Goal: Task Accomplishment & Management: Manage account settings

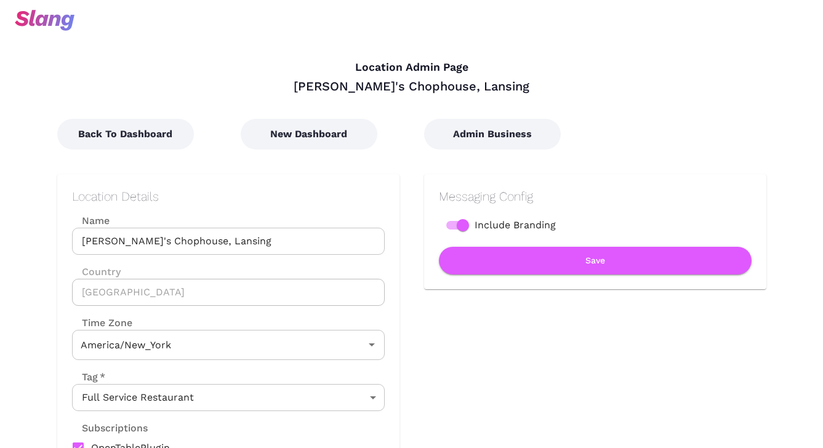
type input "Eastern Time"
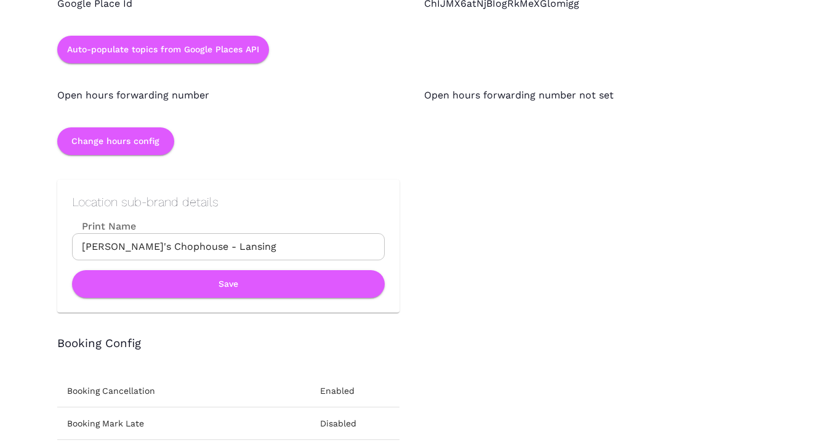
scroll to position [1170, 0]
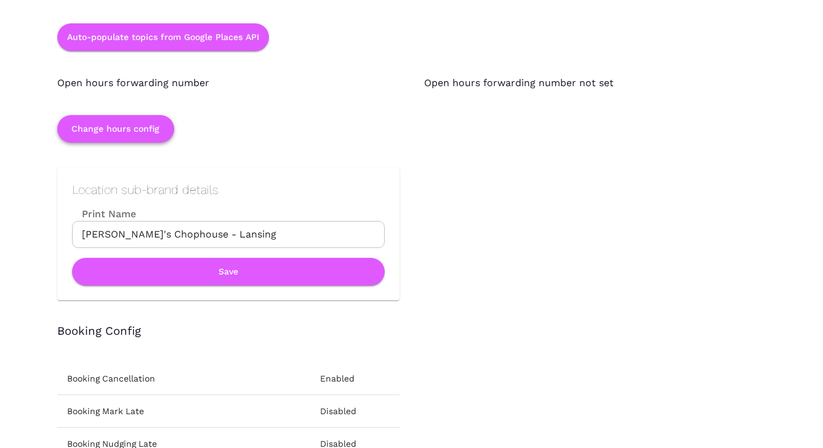
click at [158, 130] on button "Change hours config" at bounding box center [115, 129] width 117 height 28
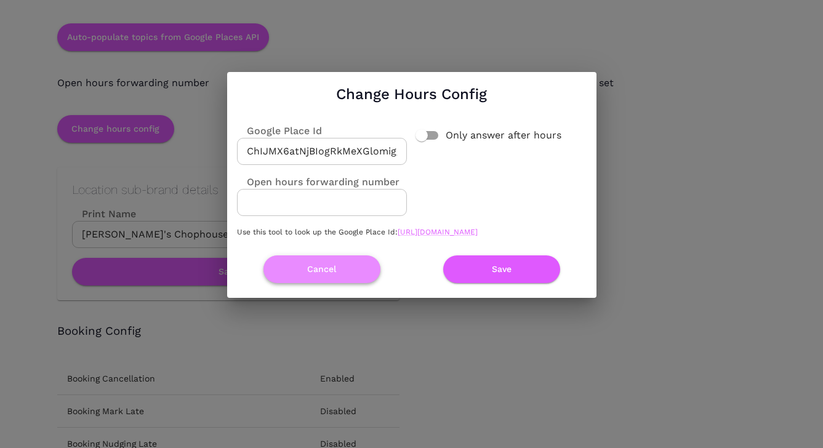
click at [328, 274] on button "Cancel" at bounding box center [321, 269] width 117 height 28
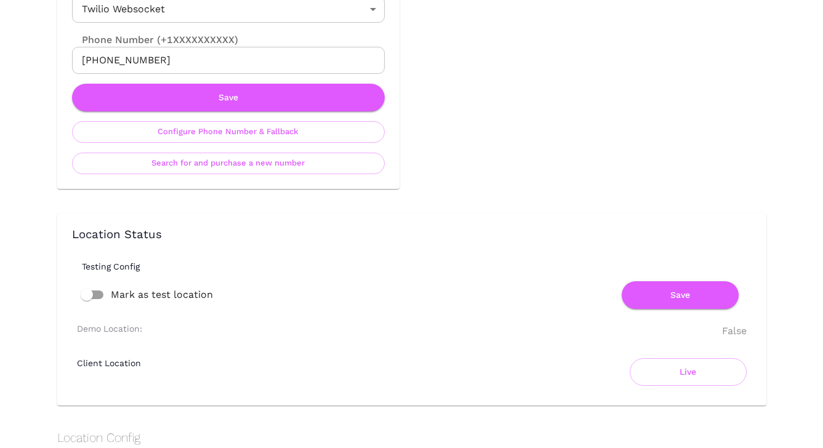
scroll to position [626, 0]
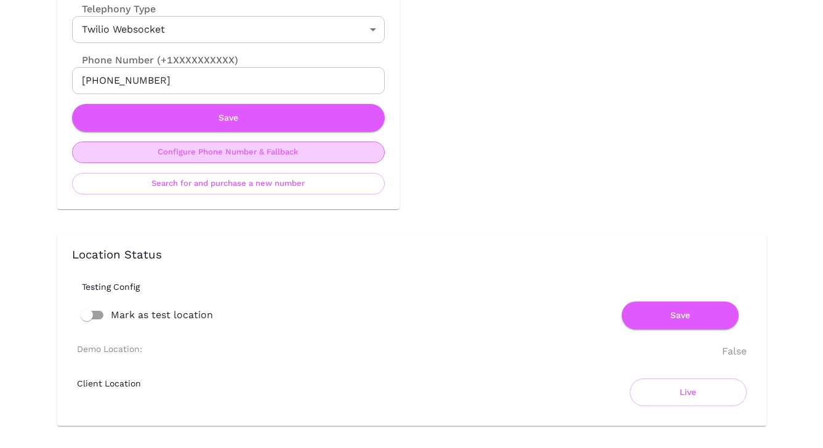
click at [325, 153] on button "Configure Phone Number & Fallback" at bounding box center [228, 153] width 313 height 22
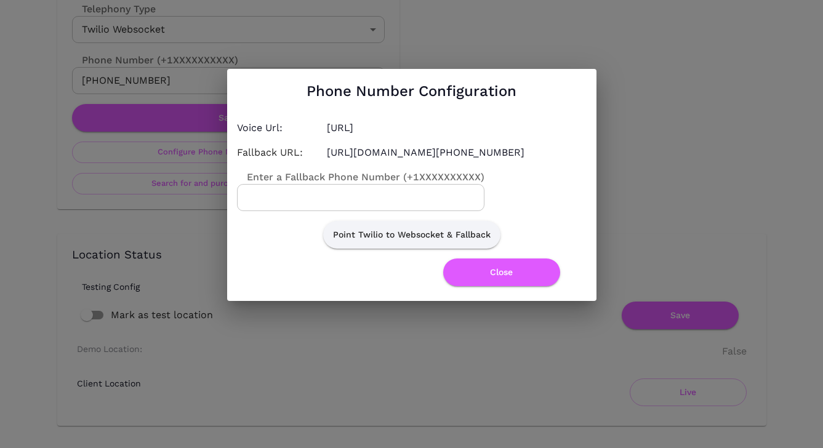
drag, startPoint x: 424, startPoint y: 160, endPoint x: 492, endPoint y: 151, distance: 68.8
click at [492, 151] on h4 "[URL][DOMAIN_NAME][PHONE_NUMBER]" at bounding box center [457, 152] width 260 height 15
click at [420, 159] on h4 "[URL][DOMAIN_NAME][PHONE_NUMBER]" at bounding box center [457, 152] width 260 height 15
drag, startPoint x: 423, startPoint y: 159, endPoint x: 484, endPoint y: 161, distance: 60.9
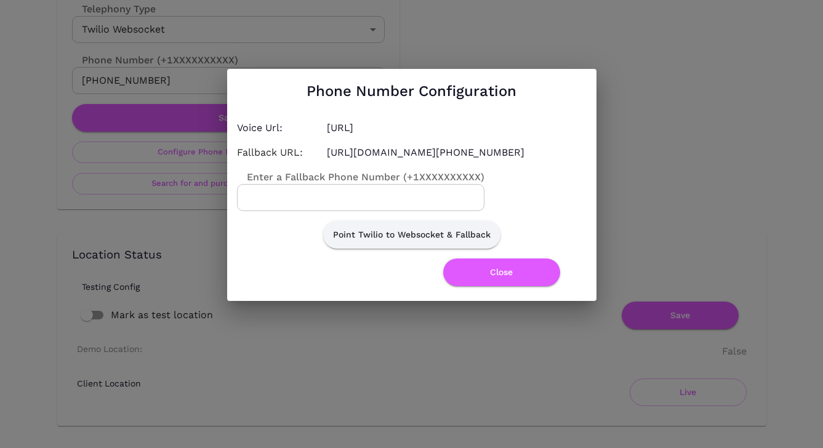
click at [484, 160] on h4 "[URL][DOMAIN_NAME][PHONE_NUMBER]" at bounding box center [457, 152] width 260 height 15
copy h4 "5172204768"
click at [466, 160] on h4 "[URL][DOMAIN_NAME][PHONE_NUMBER]" at bounding box center [457, 152] width 260 height 15
drag, startPoint x: 484, startPoint y: 161, endPoint x: 426, endPoint y: 161, distance: 57.8
click at [426, 160] on h4 "[URL][DOMAIN_NAME][PHONE_NUMBER]" at bounding box center [457, 152] width 260 height 15
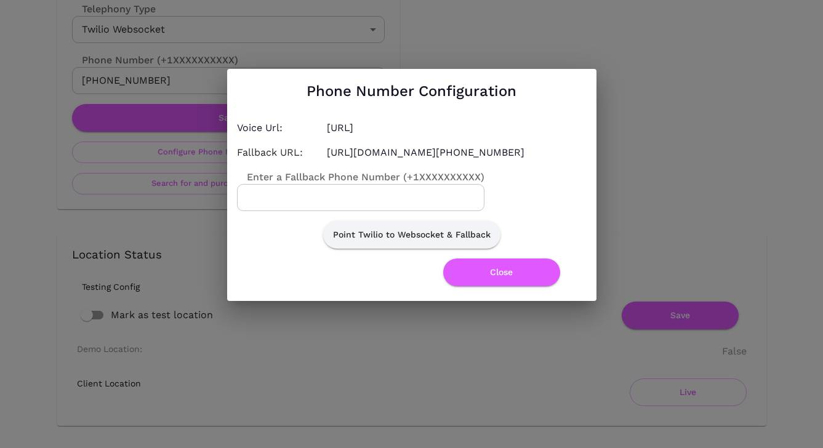
copy h4 "5172204768"
